Goal: Entertainment & Leisure: Consume media (video, audio)

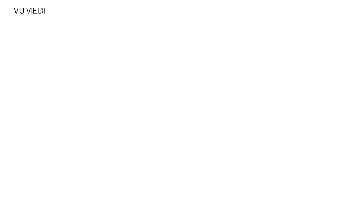
scroll to position [0, 0]
